Goal: Task Accomplishment & Management: Use online tool/utility

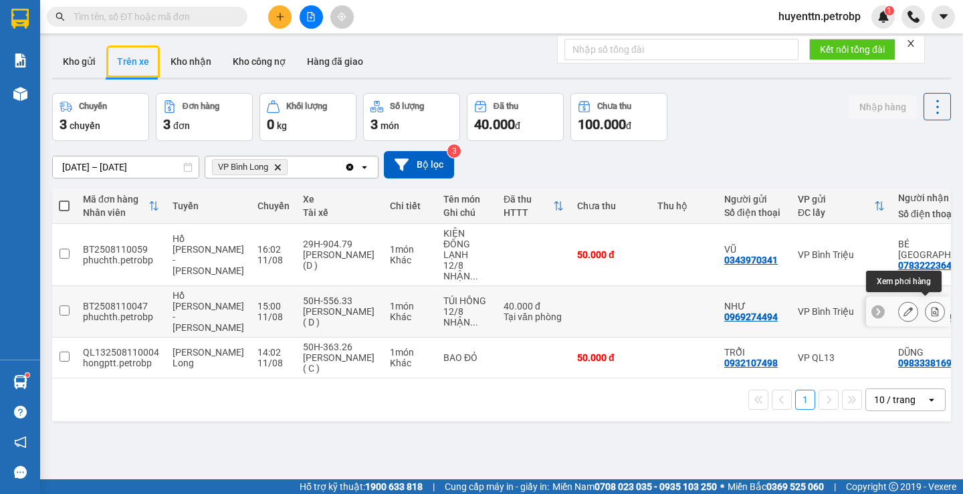
click at [931, 310] on icon at bounding box center [934, 311] width 7 height 9
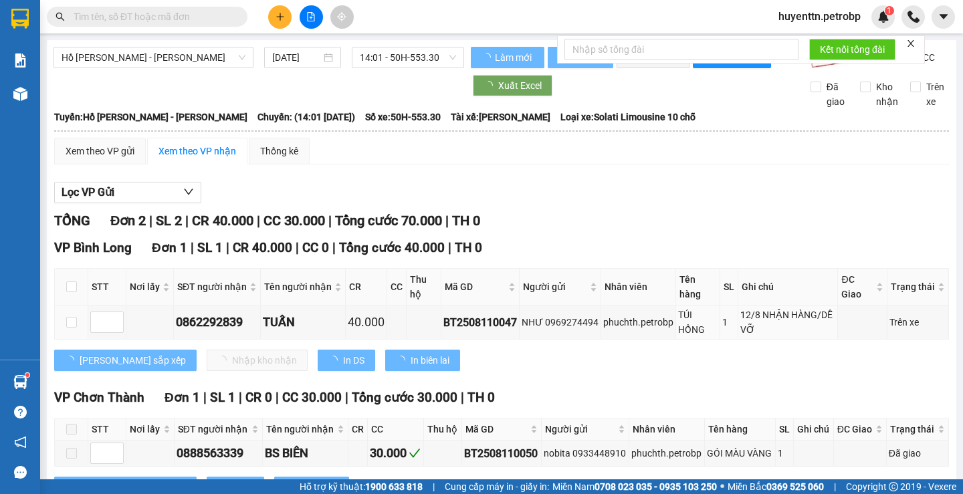
scroll to position [68, 0]
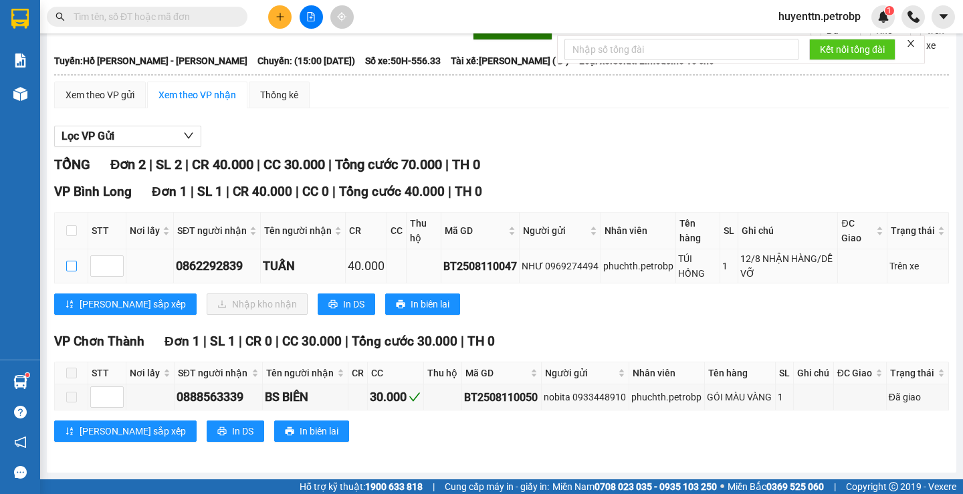
click at [68, 267] on input "checkbox" at bounding box center [71, 266] width 11 height 11
checkbox input "true"
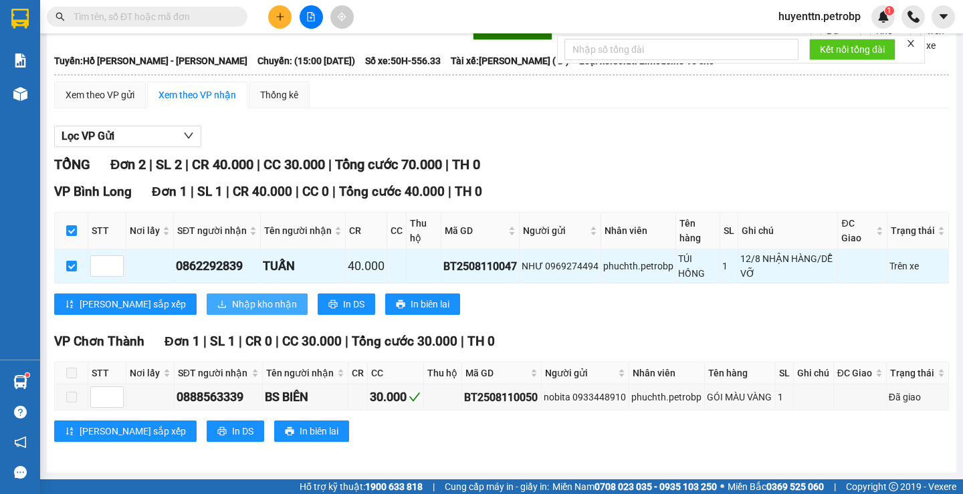
click at [207, 312] on button "Nhập kho nhận" at bounding box center [257, 303] width 101 height 21
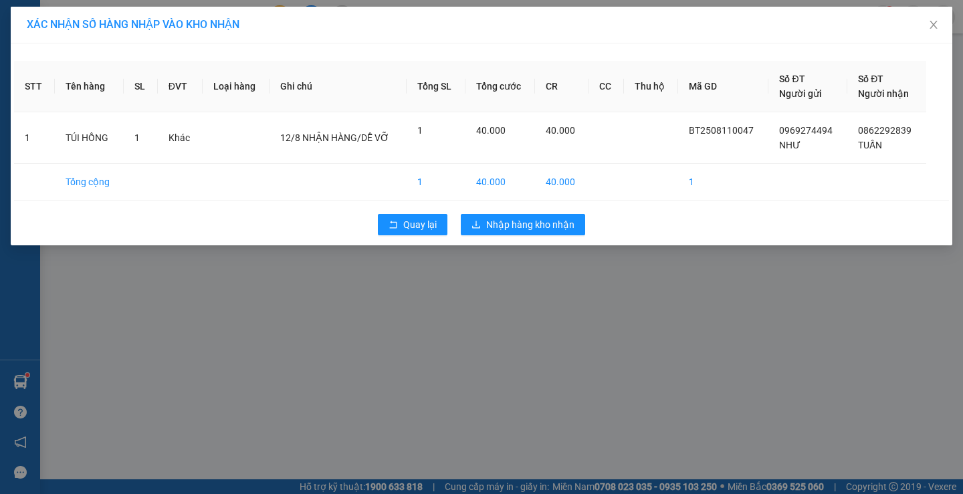
click at [514, 212] on div "Quay lại Nhập hàng kho nhận" at bounding box center [481, 224] width 935 height 35
click at [504, 231] on span "Nhập hàng kho nhận" at bounding box center [530, 224] width 88 height 15
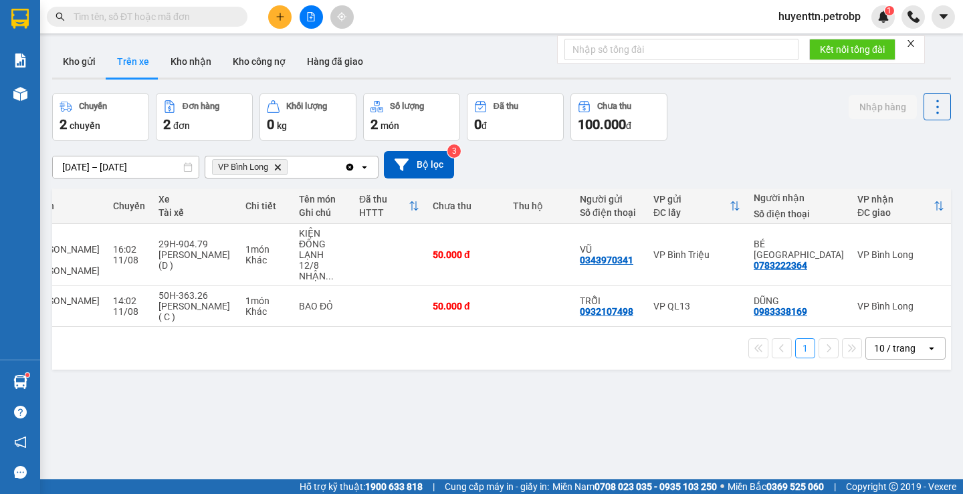
scroll to position [0, 147]
click at [178, 66] on button "Kho nhận" at bounding box center [191, 61] width 62 height 32
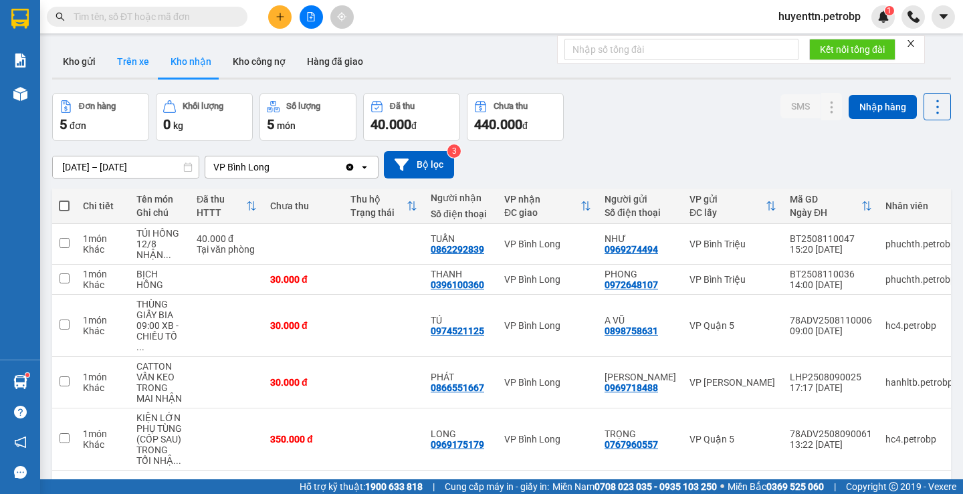
click at [117, 66] on button "Trên xe" at bounding box center [132, 61] width 53 height 32
type input "[DATE] – [DATE]"
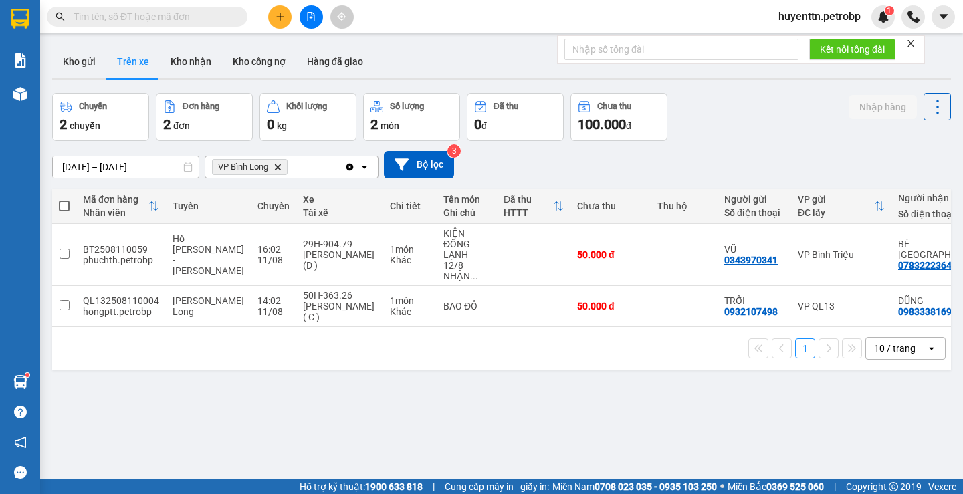
click at [132, 21] on input "text" at bounding box center [153, 16] width 158 height 15
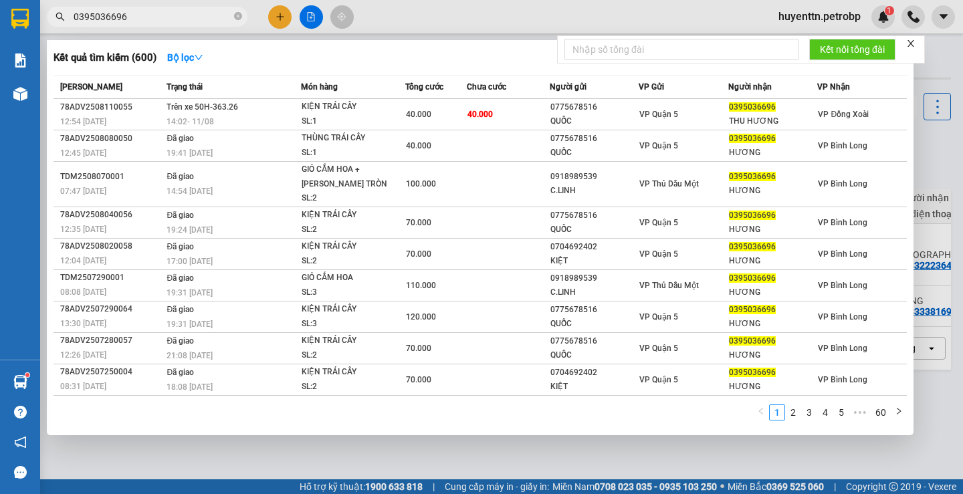
type input "0395036696"
click at [566, 26] on div at bounding box center [481, 247] width 963 height 494
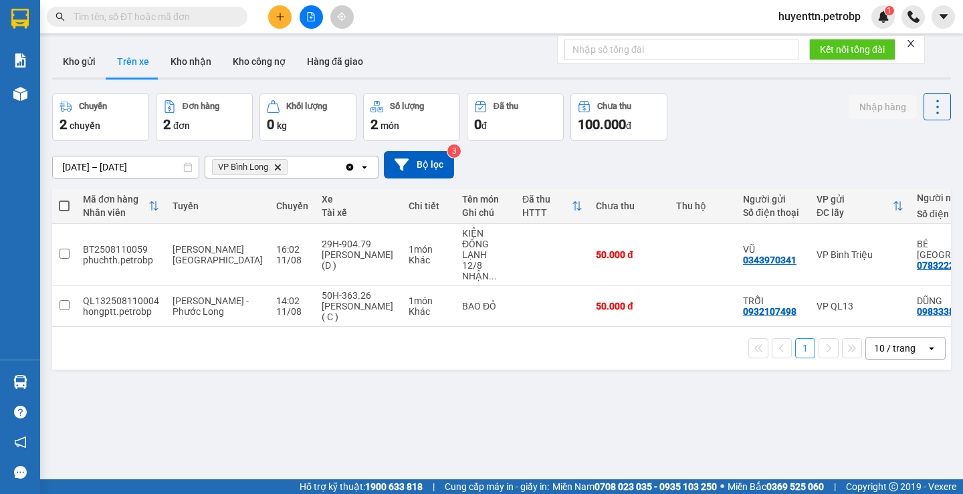
click at [140, 21] on input "text" at bounding box center [153, 16] width 158 height 15
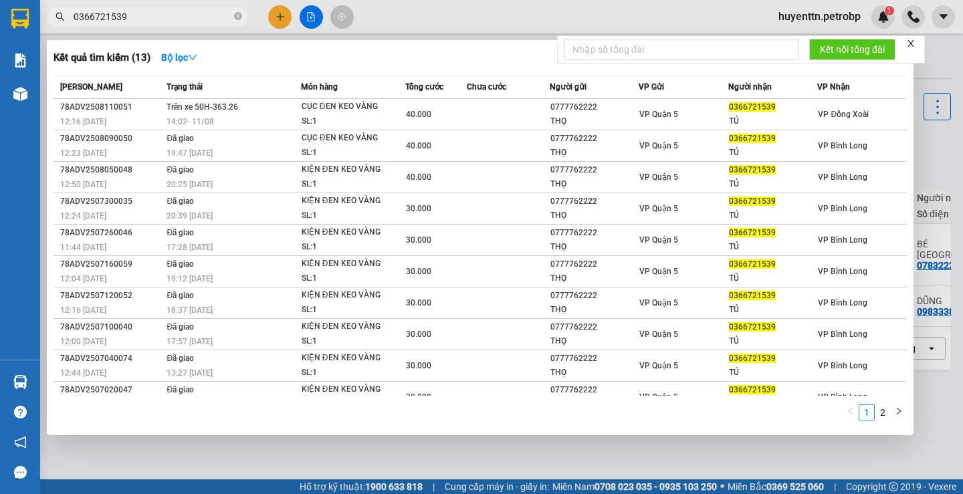
click at [531, 471] on div at bounding box center [481, 247] width 963 height 494
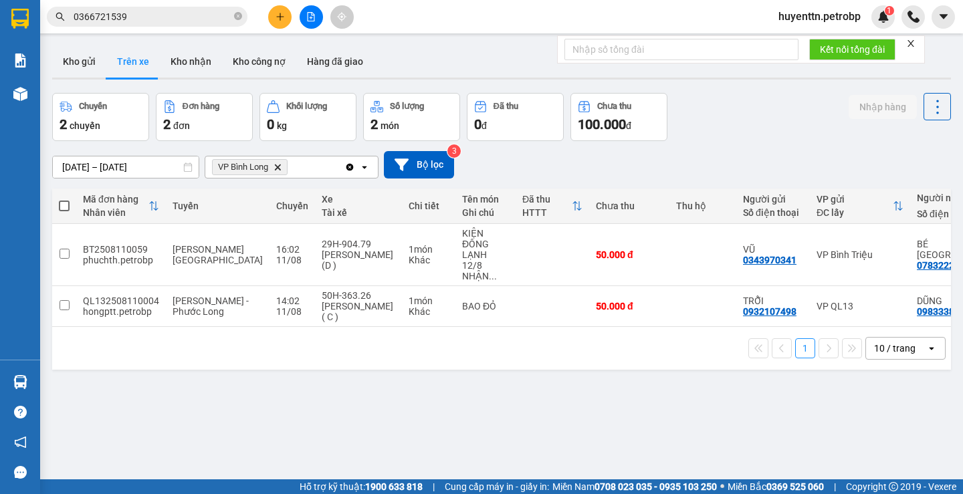
click at [178, 19] on input "0366721539" at bounding box center [153, 16] width 158 height 15
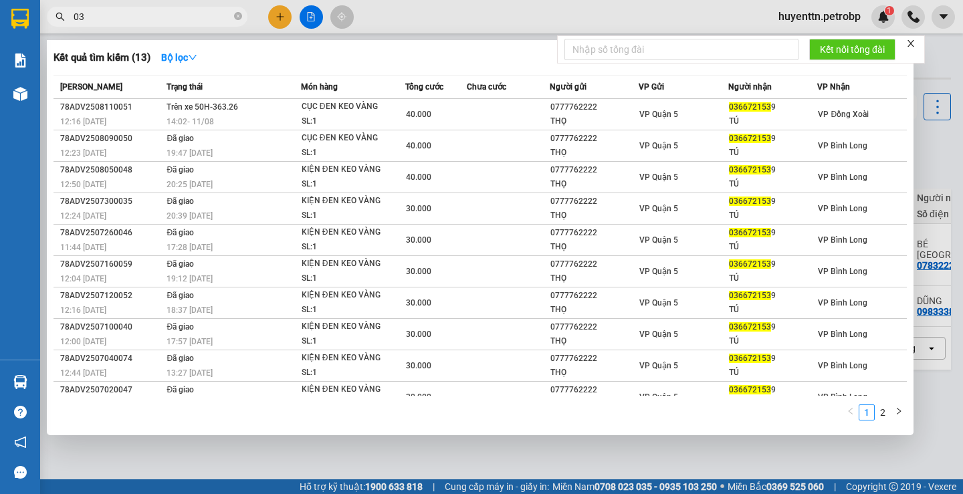
type input "0"
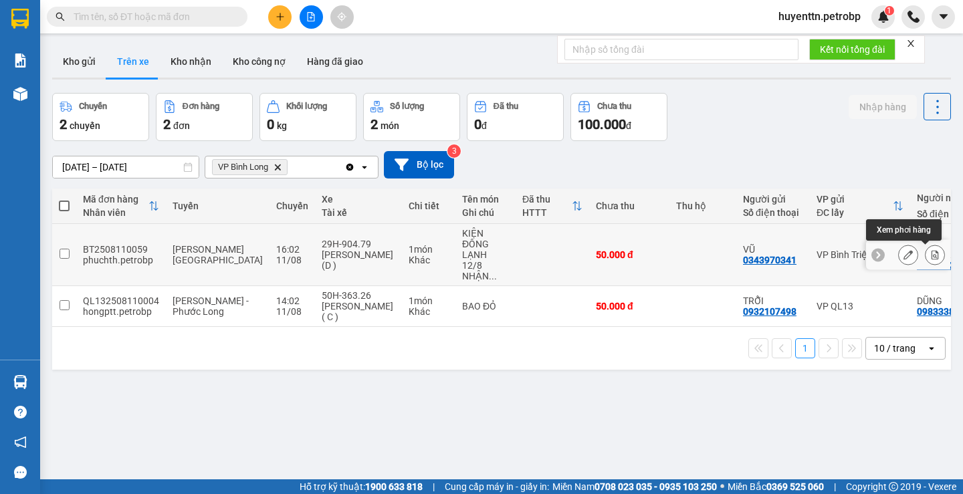
click at [925, 255] on button at bounding box center [934, 254] width 19 height 23
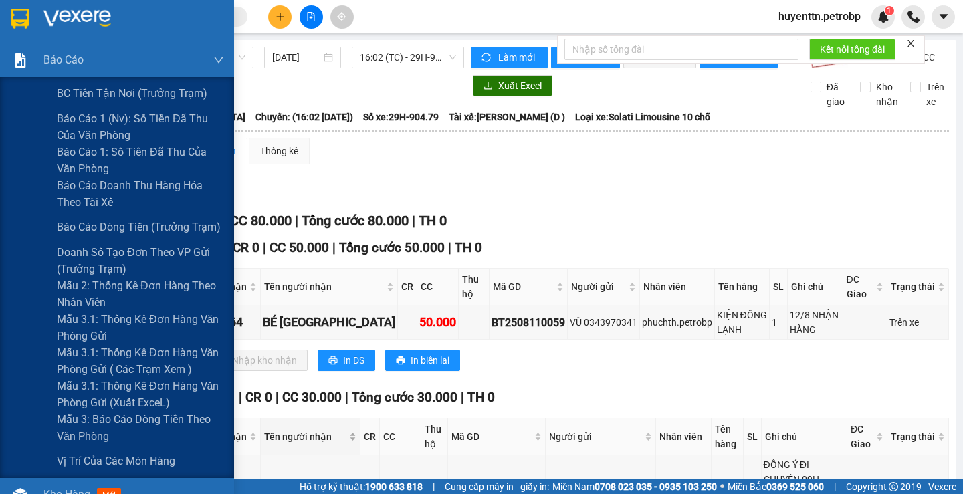
scroll to position [134, 0]
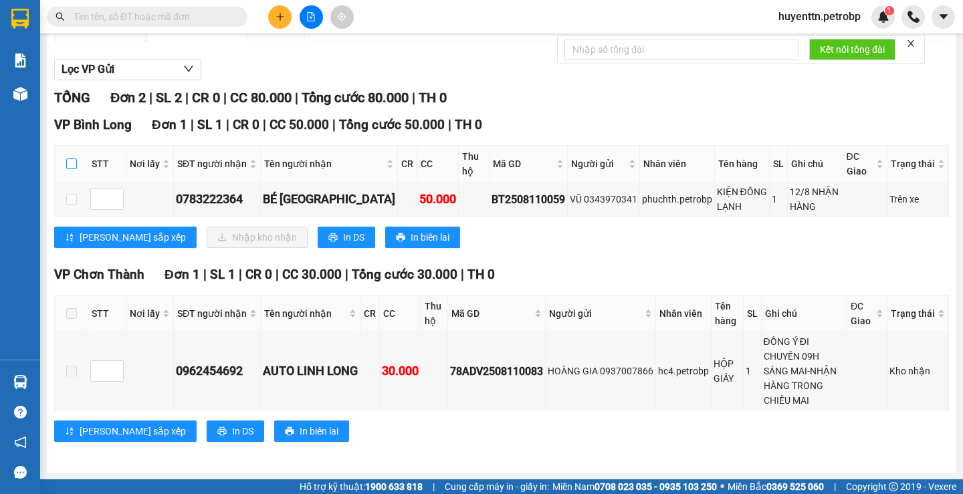
click at [69, 167] on input "checkbox" at bounding box center [71, 163] width 11 height 11
checkbox input "true"
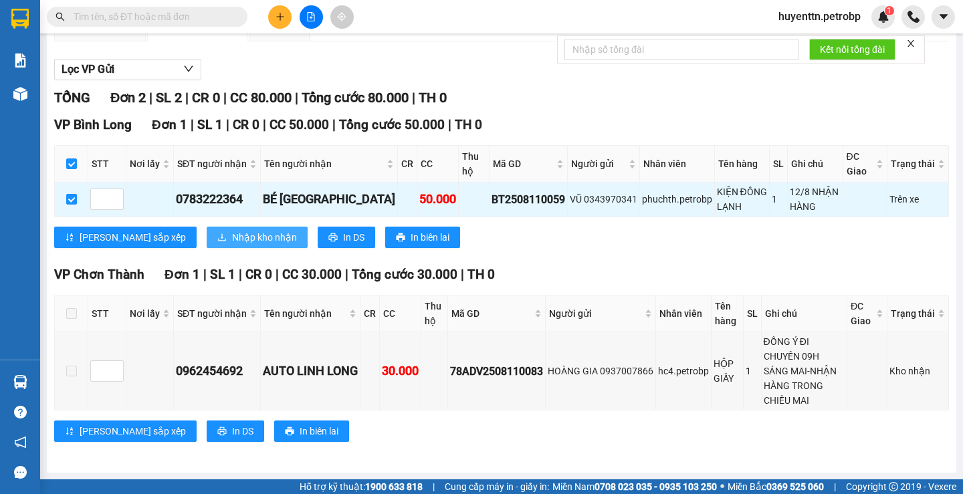
click at [232, 241] on span "Nhập kho nhận" at bounding box center [264, 237] width 65 height 15
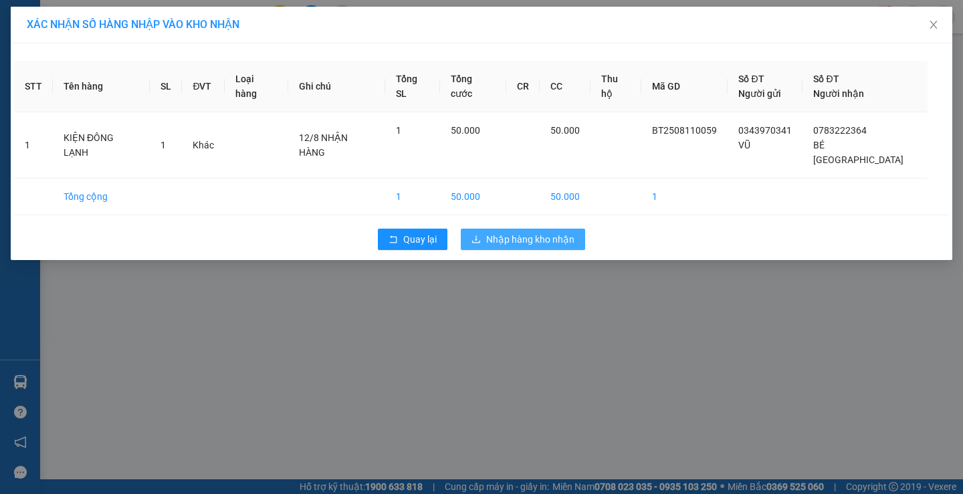
click at [502, 232] on span "Nhập hàng kho nhận" at bounding box center [530, 239] width 88 height 15
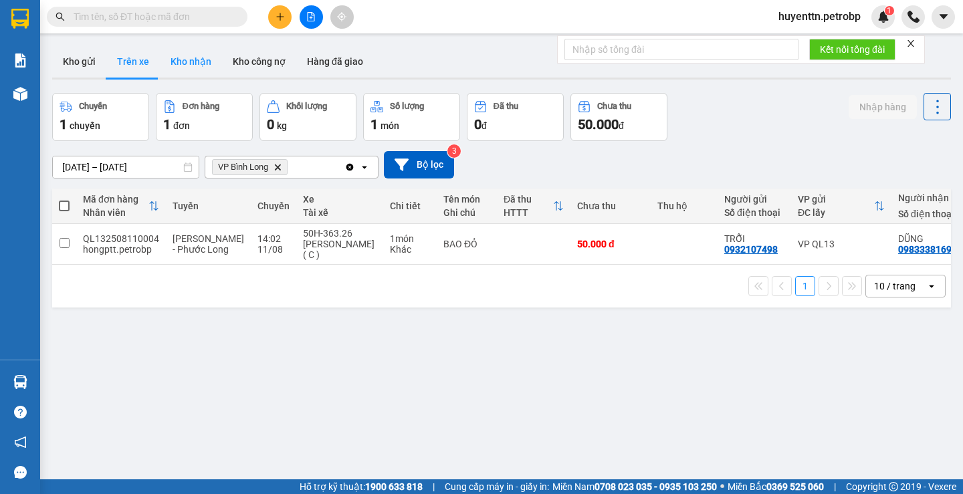
click at [182, 57] on button "Kho nhận" at bounding box center [191, 61] width 62 height 32
type input "[DATE] – [DATE]"
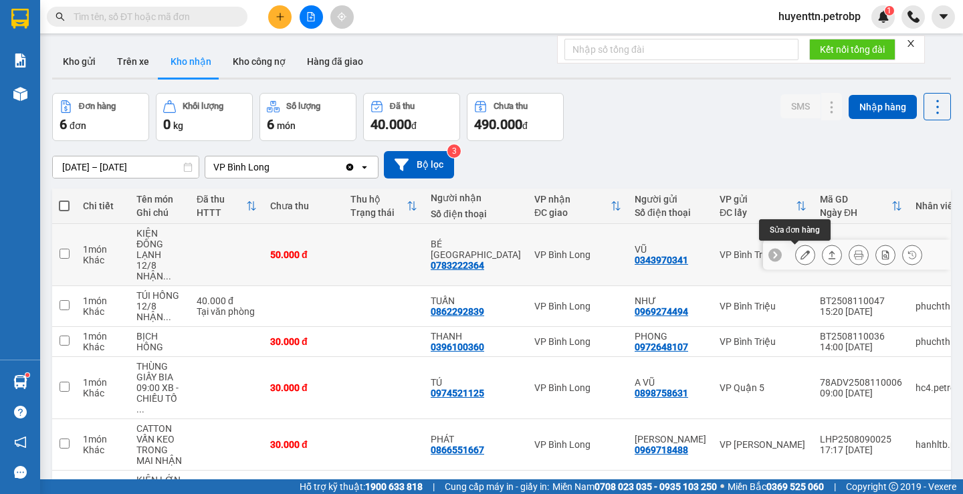
click at [800, 256] on icon at bounding box center [804, 254] width 9 height 9
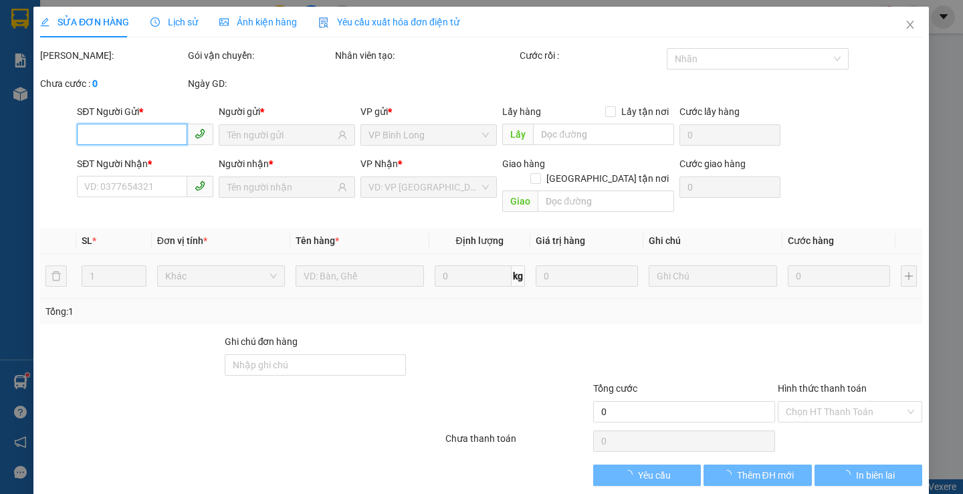
type input "0343970341"
type input "VŨ"
type input "0783222364"
type input "BÉ [GEOGRAPHIC_DATA]"
type input "50.000"
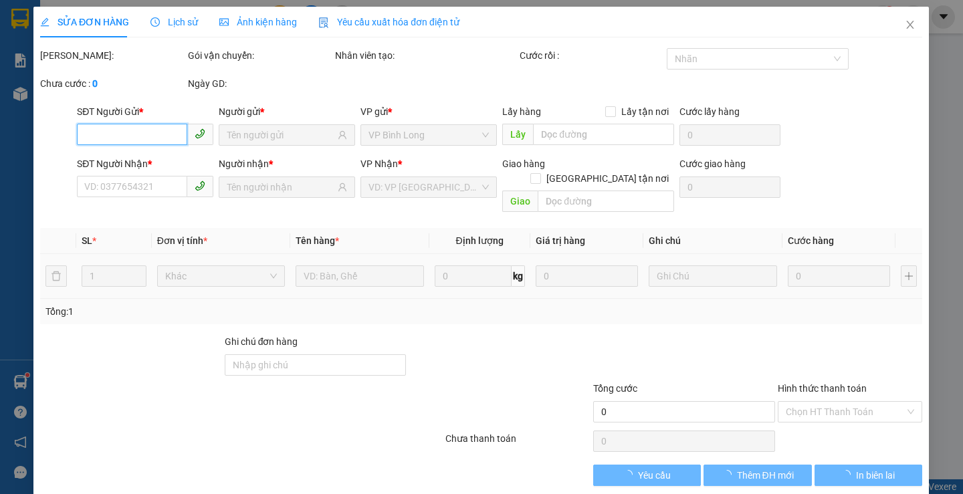
type input "50.000"
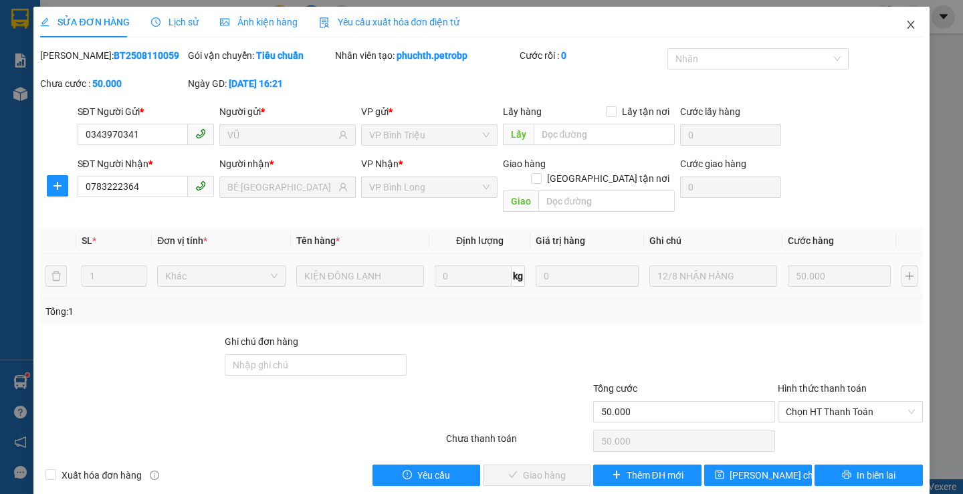
click at [906, 25] on icon "close" at bounding box center [909, 25] width 7 height 8
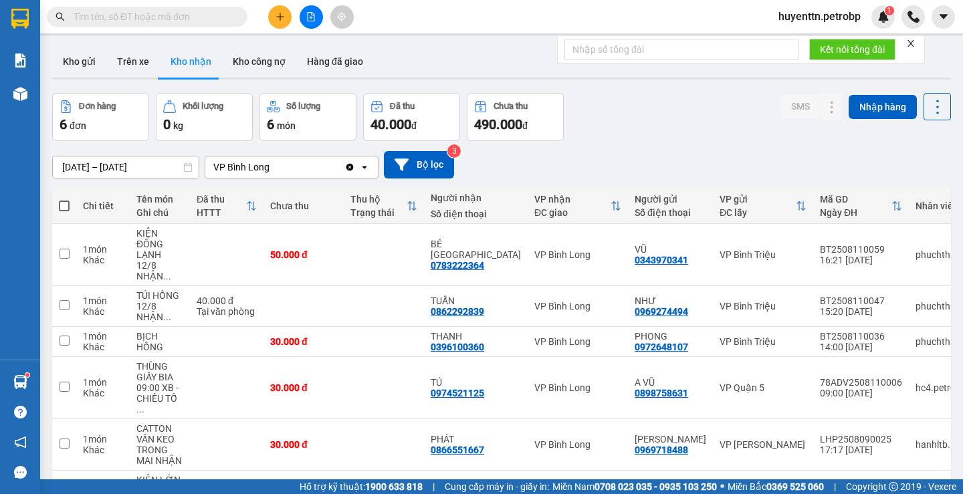
scroll to position [67, 0]
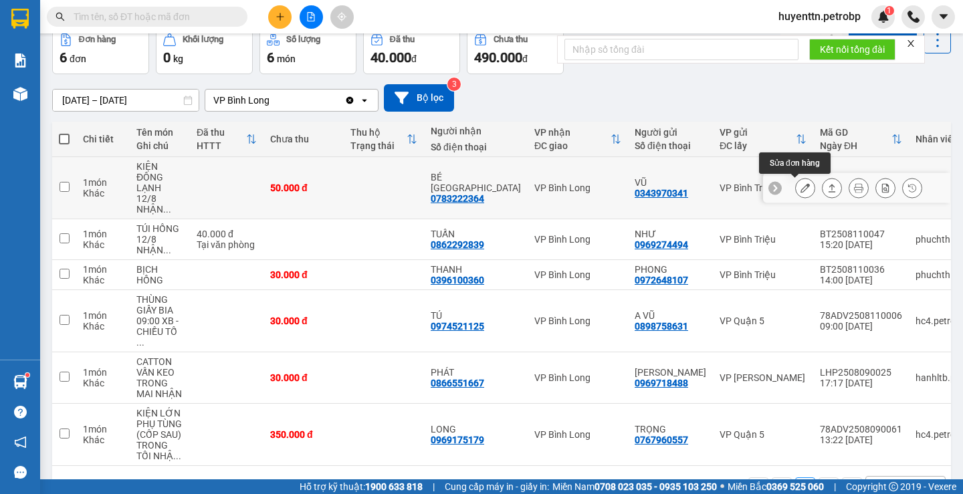
click at [800, 190] on icon at bounding box center [804, 187] width 9 height 9
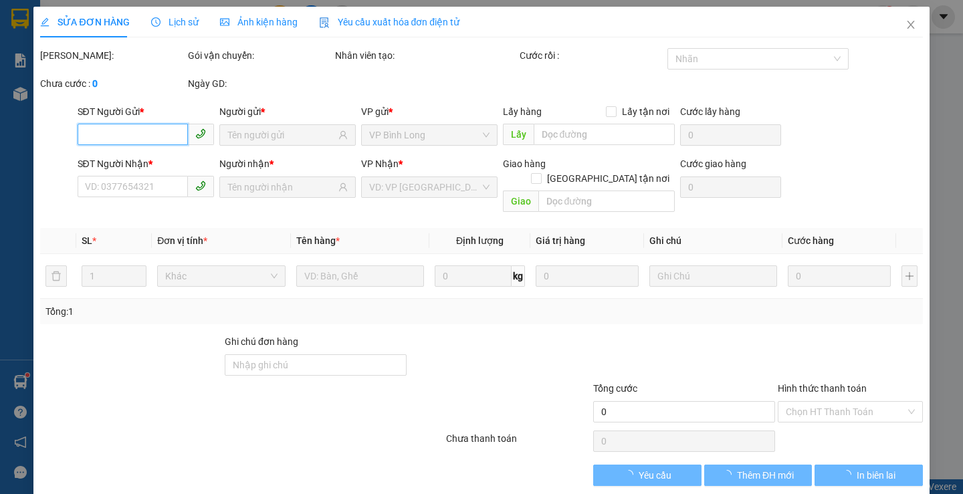
type input "0343970341"
type input "VŨ"
type input "0783222364"
type input "BÉ [GEOGRAPHIC_DATA]"
type input "50.000"
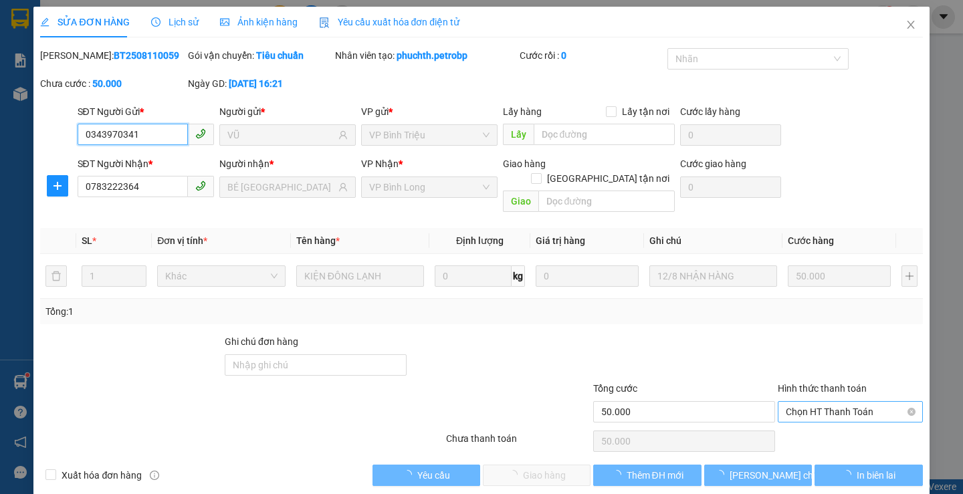
click at [821, 402] on span "Chọn HT Thanh Toán" at bounding box center [849, 412] width 129 height 20
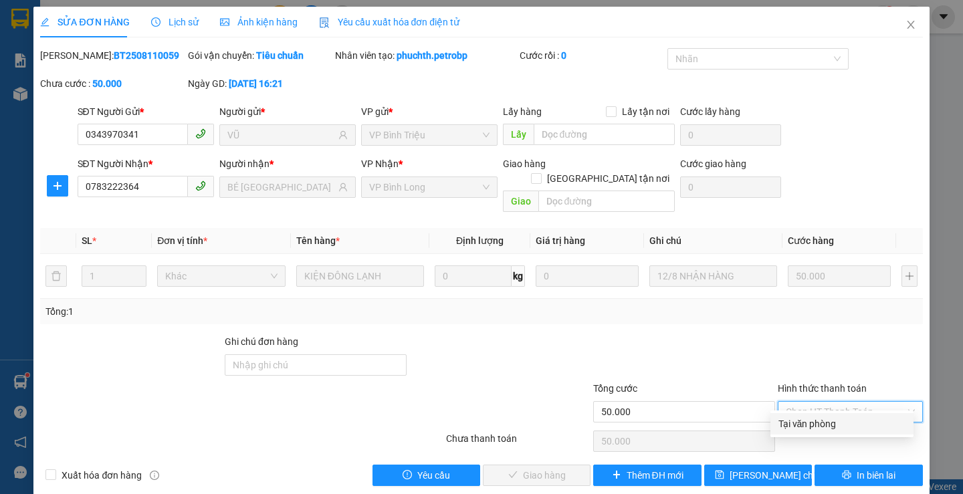
click at [814, 424] on div "Tại văn phòng" at bounding box center [841, 423] width 127 height 15
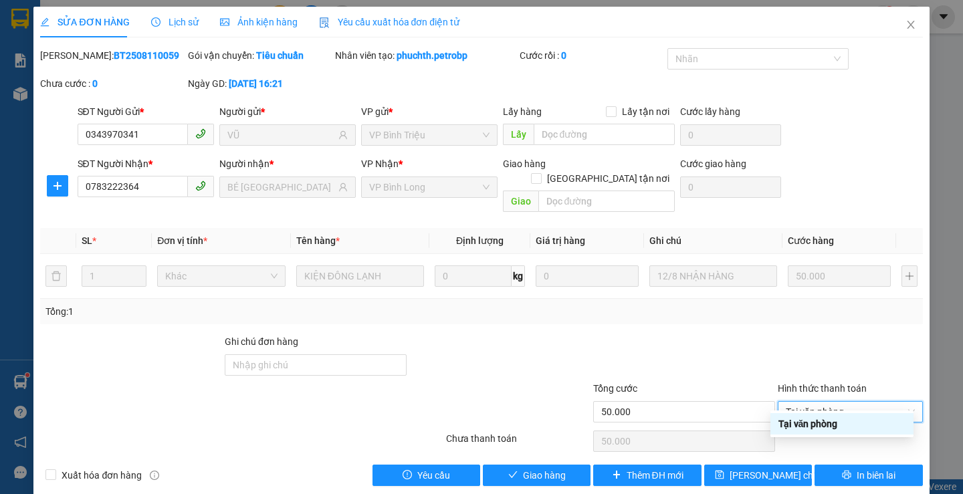
type input "0"
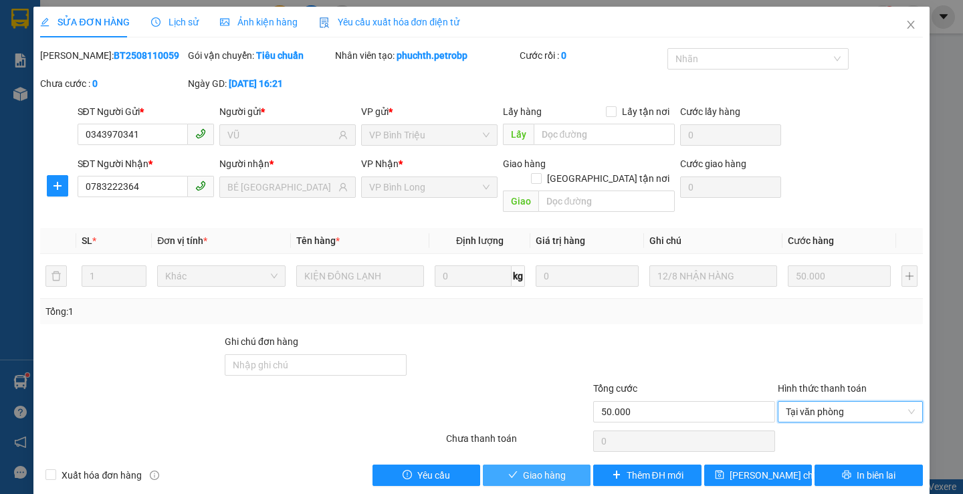
click at [548, 468] on span "Giao hàng" at bounding box center [544, 475] width 43 height 15
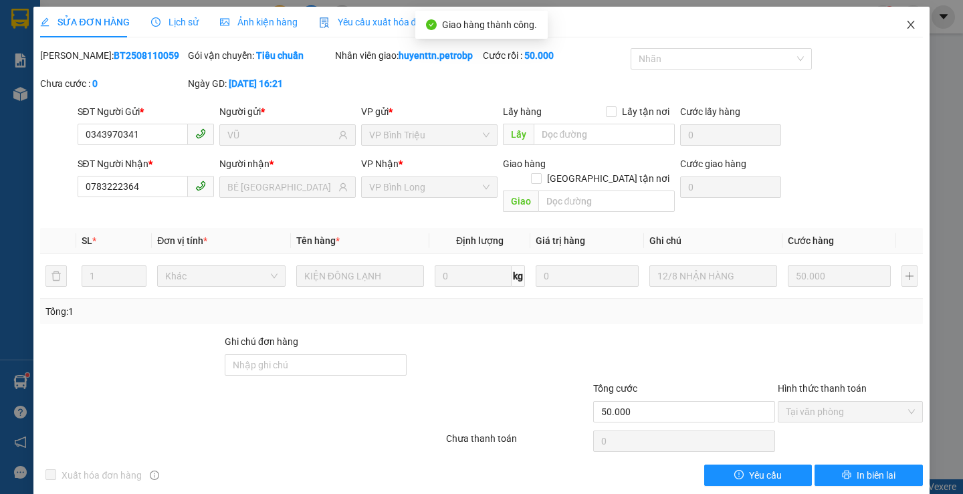
click at [905, 27] on icon "close" at bounding box center [910, 24] width 11 height 11
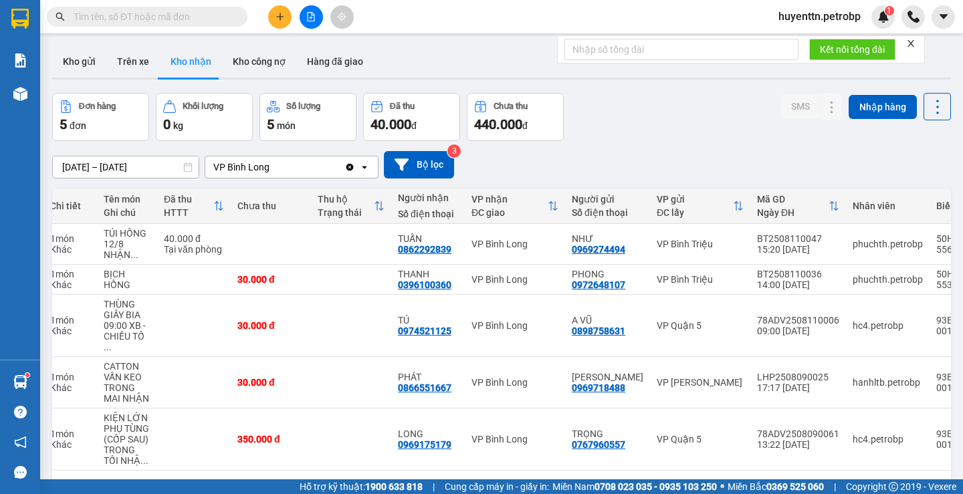
scroll to position [0, 64]
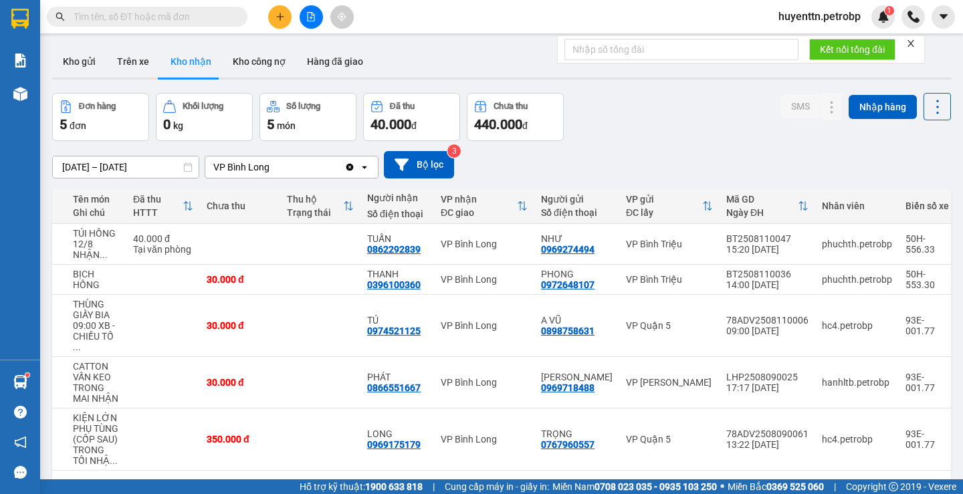
click at [146, 12] on input "text" at bounding box center [153, 16] width 158 height 15
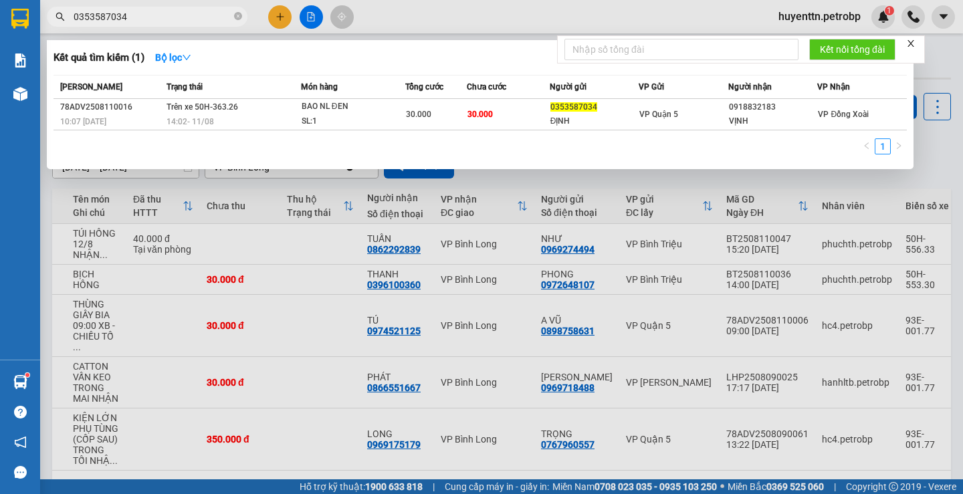
type input "0353587034"
click at [310, 260] on div at bounding box center [481, 247] width 963 height 494
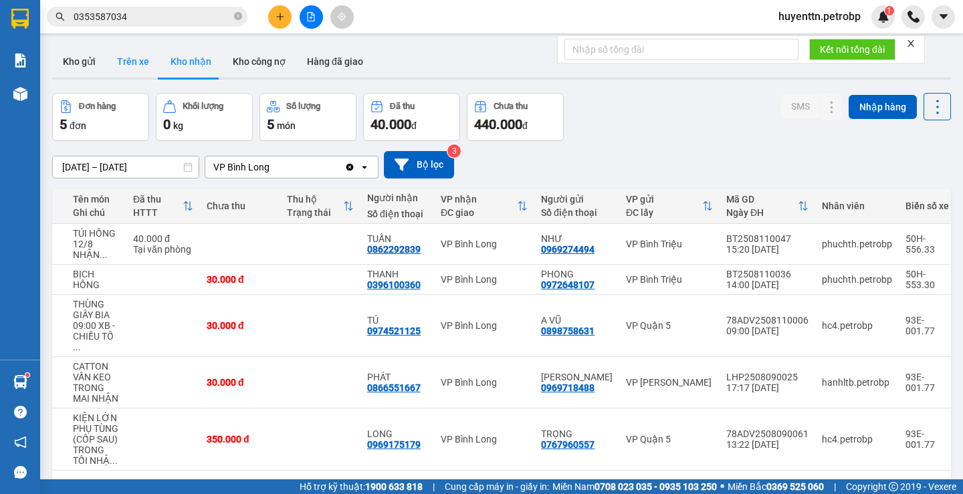
click at [125, 63] on button "Trên xe" at bounding box center [132, 61] width 53 height 32
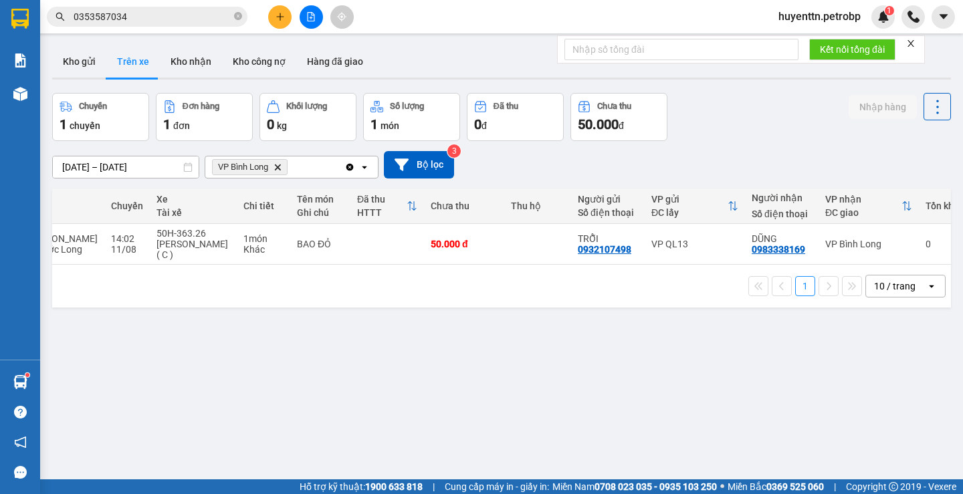
scroll to position [0, 151]
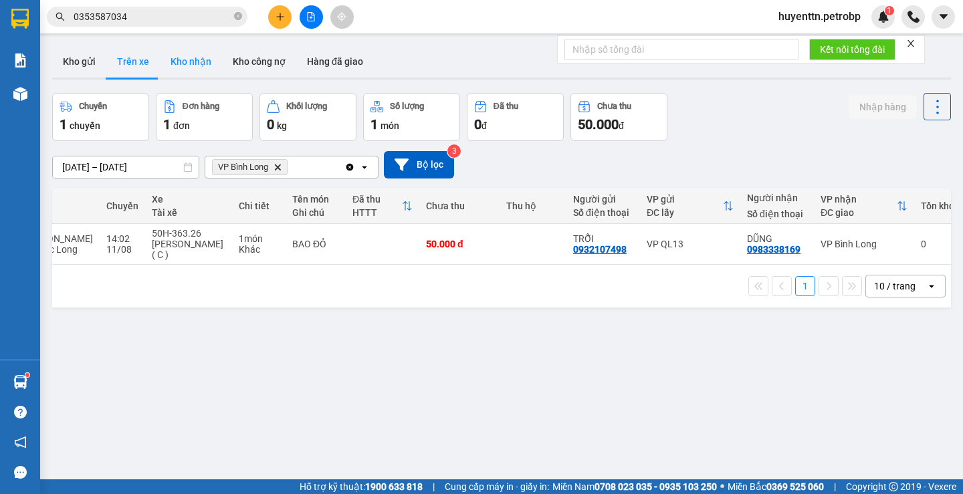
click at [180, 67] on button "Kho nhận" at bounding box center [191, 61] width 62 height 32
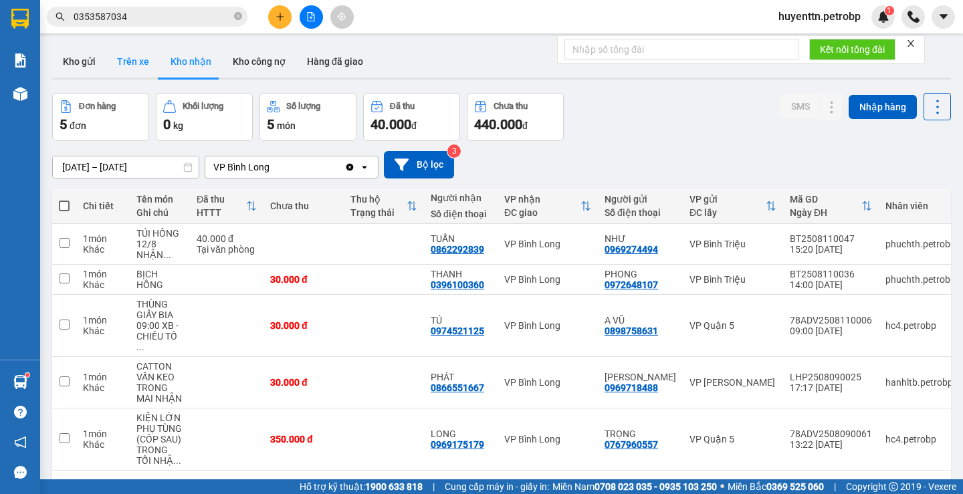
click at [138, 71] on button "Trên xe" at bounding box center [132, 61] width 53 height 32
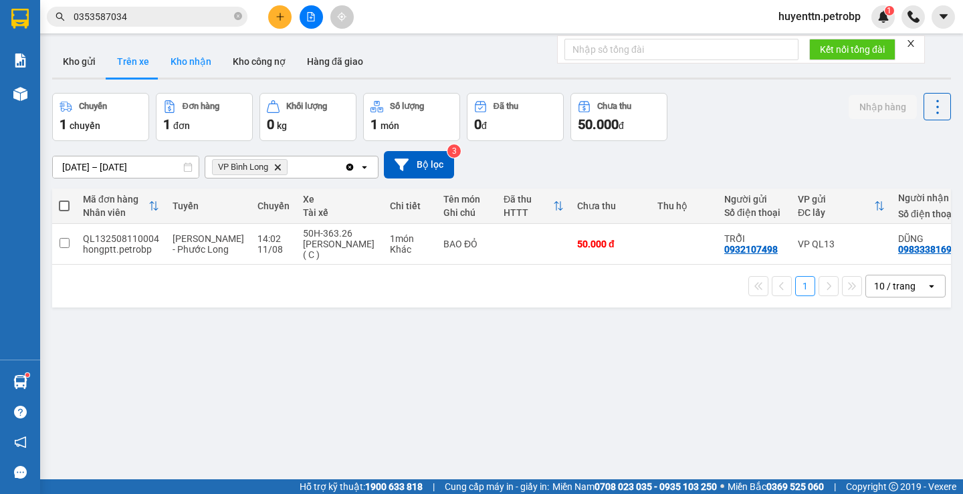
click at [191, 68] on button "Kho nhận" at bounding box center [191, 61] width 62 height 32
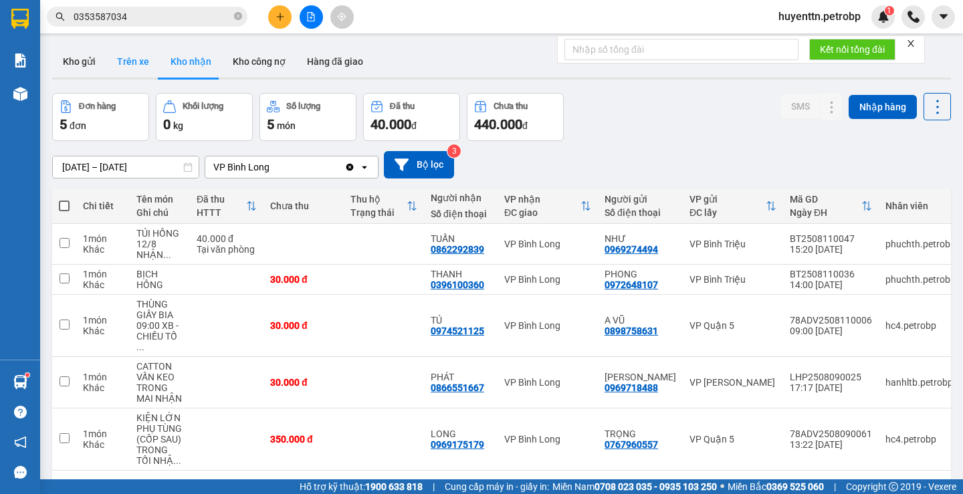
click at [144, 52] on button "Trên xe" at bounding box center [132, 61] width 53 height 32
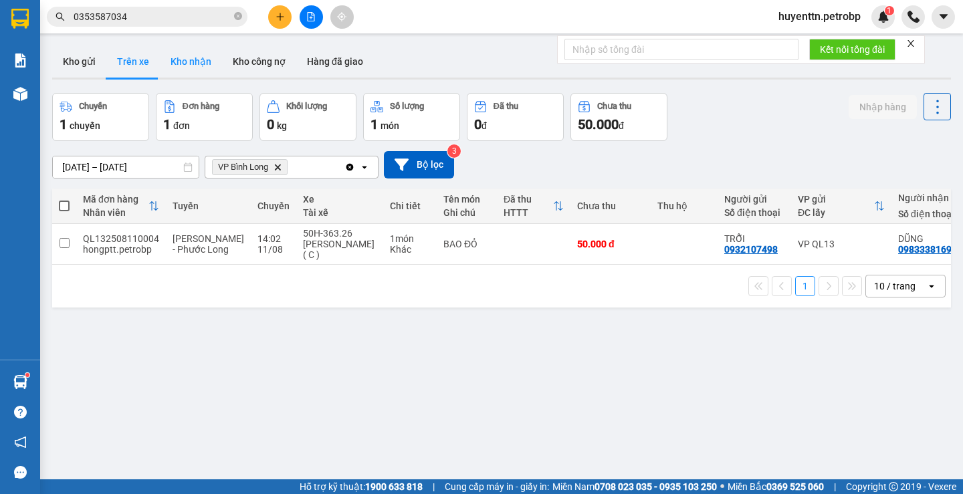
click at [201, 69] on button "Kho nhận" at bounding box center [191, 61] width 62 height 32
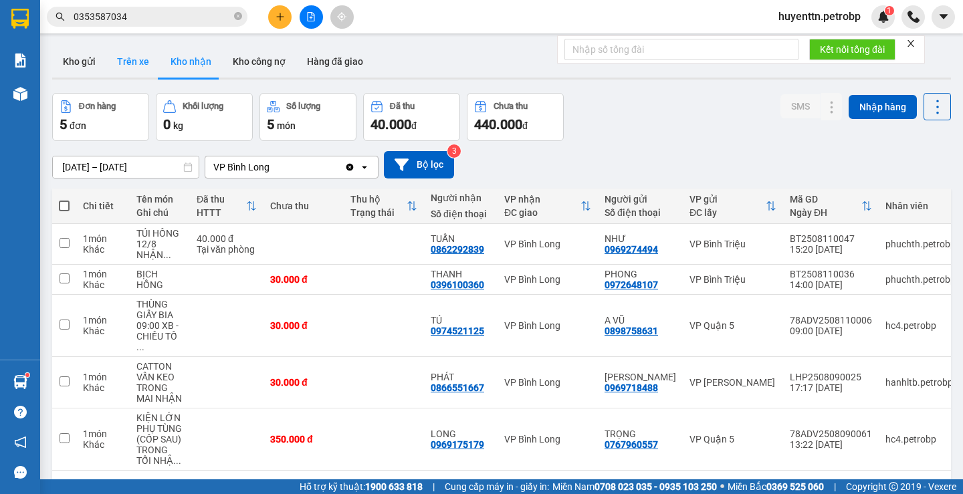
click at [114, 70] on button "Trên xe" at bounding box center [132, 61] width 53 height 32
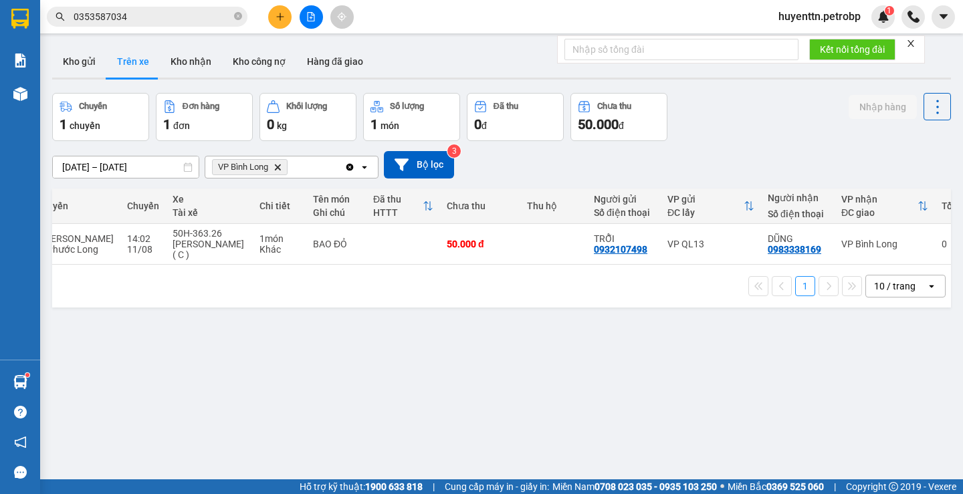
scroll to position [0, 147]
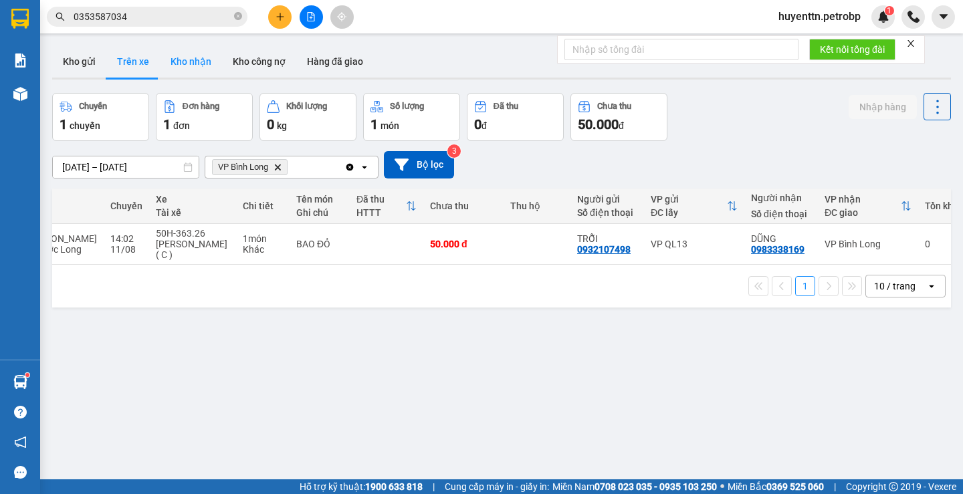
click at [187, 60] on button "Kho nhận" at bounding box center [191, 61] width 62 height 32
type input "[DATE] – [DATE]"
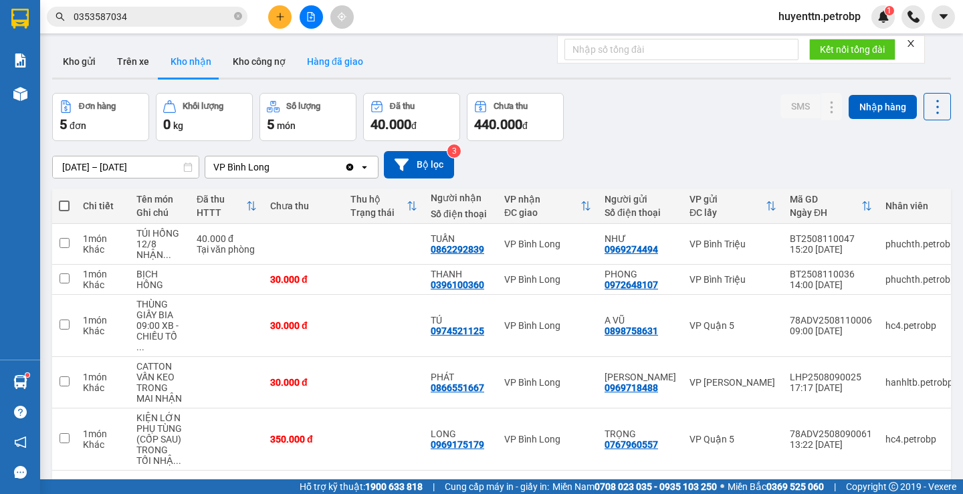
click at [314, 54] on button "Hàng đã giao" at bounding box center [335, 61] width 78 height 32
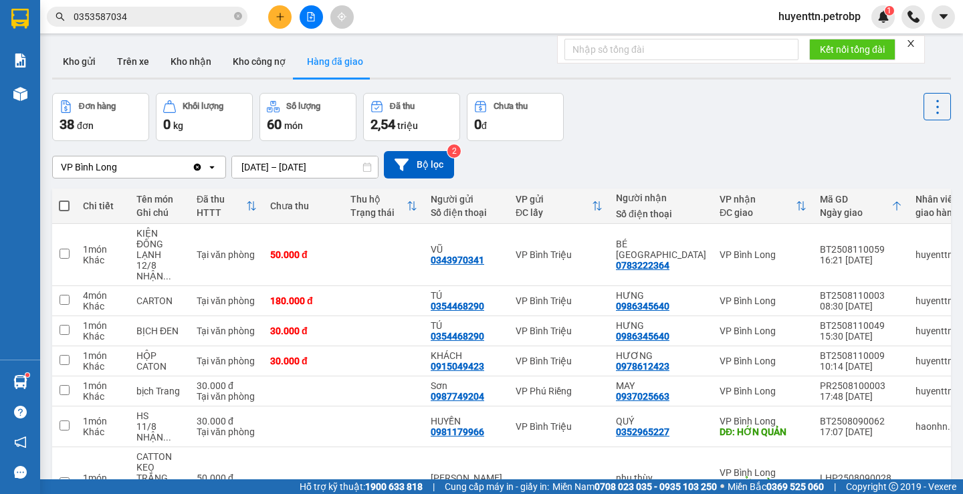
scroll to position [67, 0]
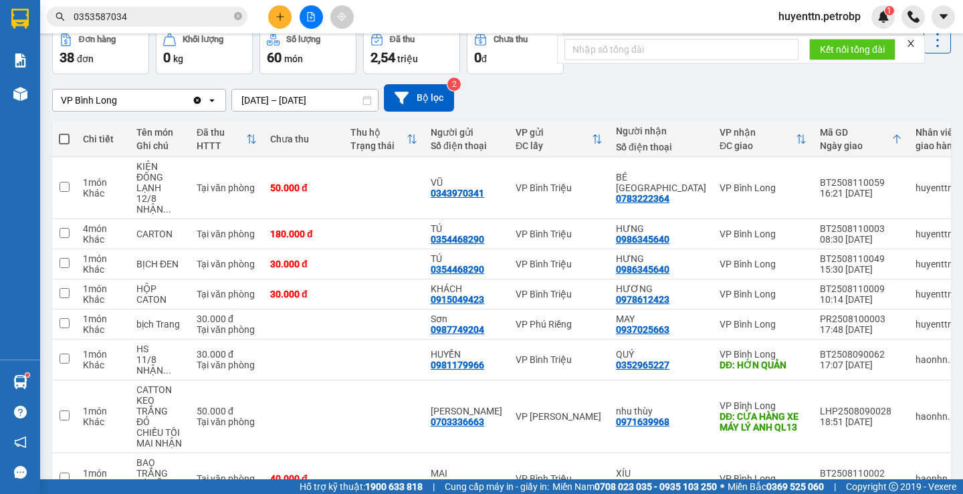
click at [193, 68] on button "Khối lượng 0 kg" at bounding box center [204, 50] width 97 height 48
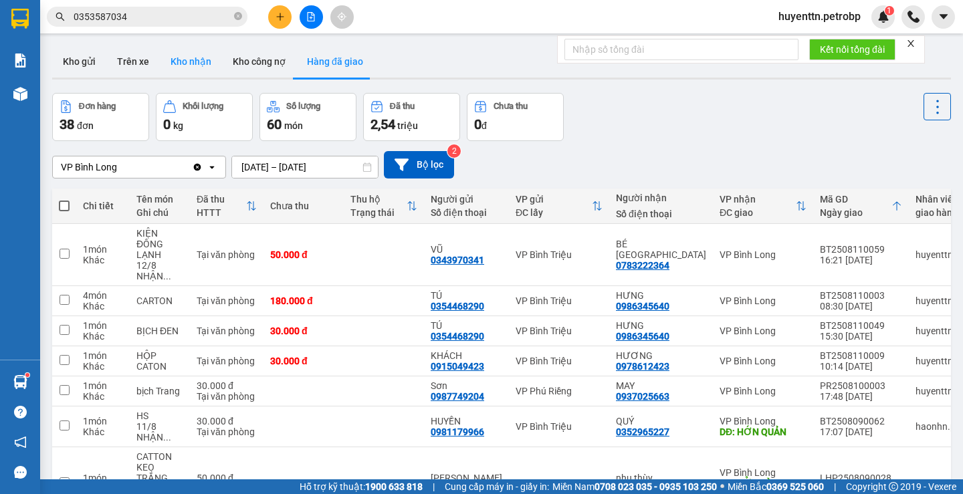
click at [197, 68] on button "Kho nhận" at bounding box center [191, 61] width 62 height 32
